Goal: Check status: Check status

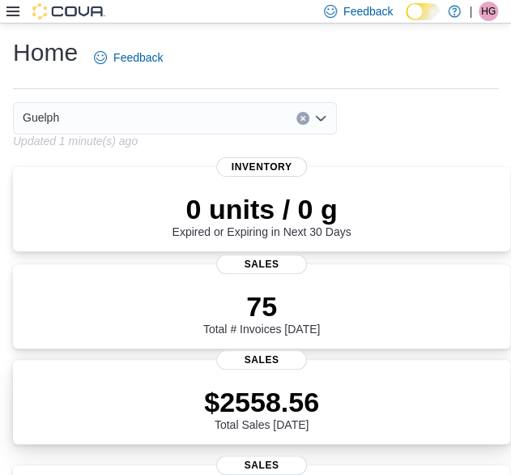
click at [322, 425] on div "$2558.56 Total Sales [DATE]" at bounding box center [261, 405] width 471 height 52
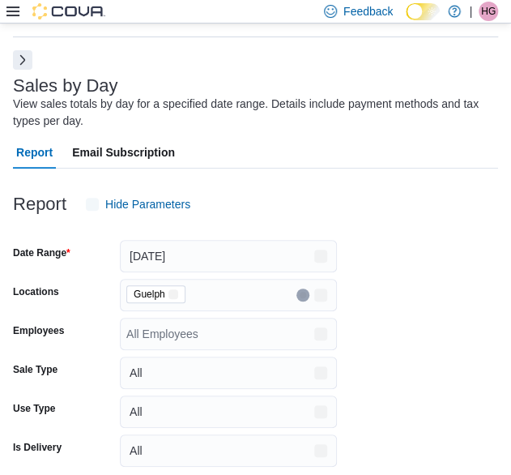
scroll to position [54, 0]
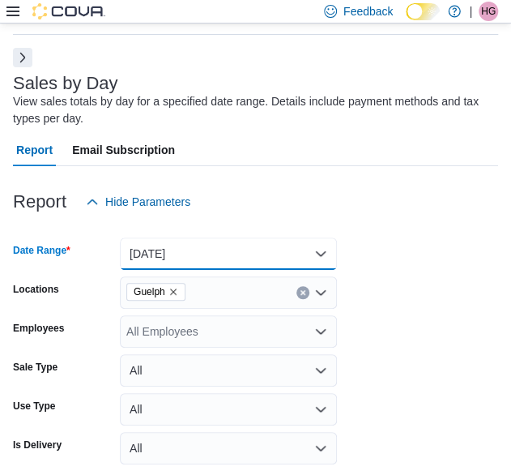
click at [228, 267] on button "[DATE]" at bounding box center [228, 253] width 217 height 32
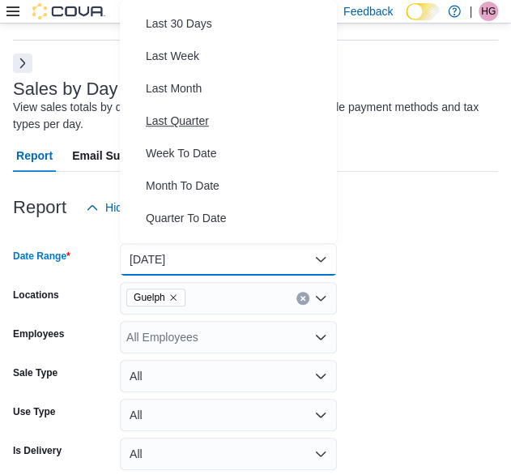
scroll to position [220, 0]
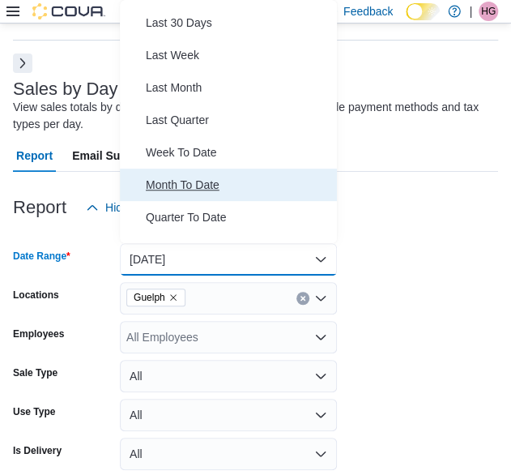
click at [169, 188] on span "Month To Date" at bounding box center [238, 184] width 185 height 19
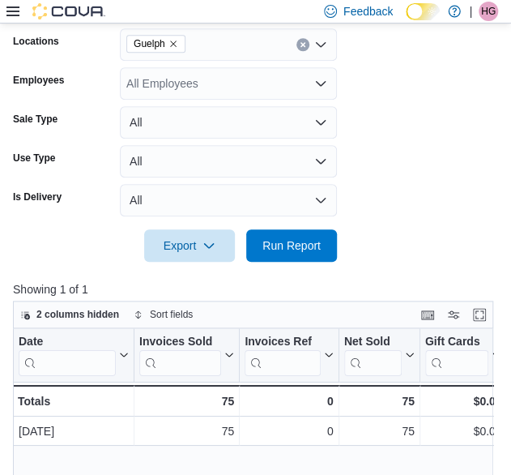
scroll to position [304, 0]
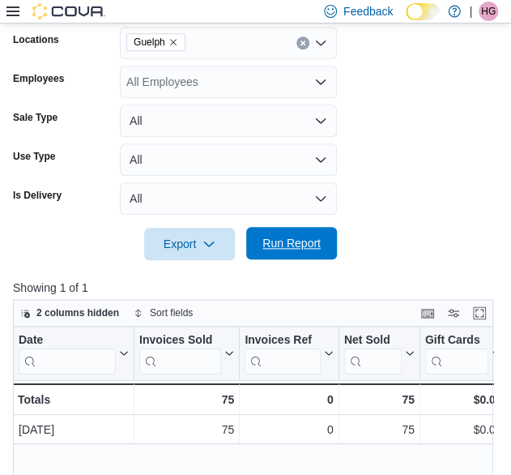
click at [311, 239] on span "Run Report" at bounding box center [291, 243] width 58 height 16
